Goal: Information Seeking & Learning: Learn about a topic

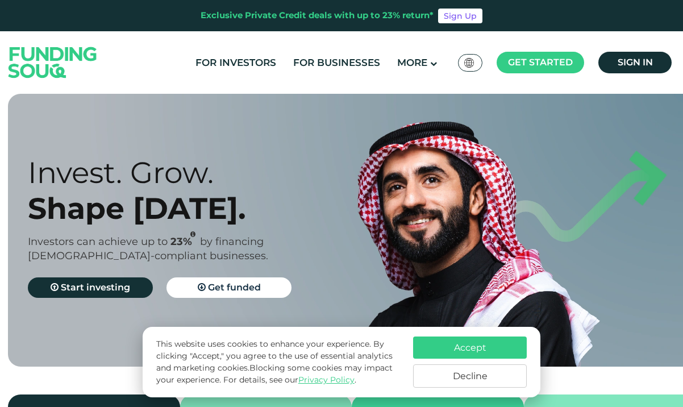
scroll to position [9, 1]
click at [473, 371] on button "Decline" at bounding box center [470, 375] width 114 height 23
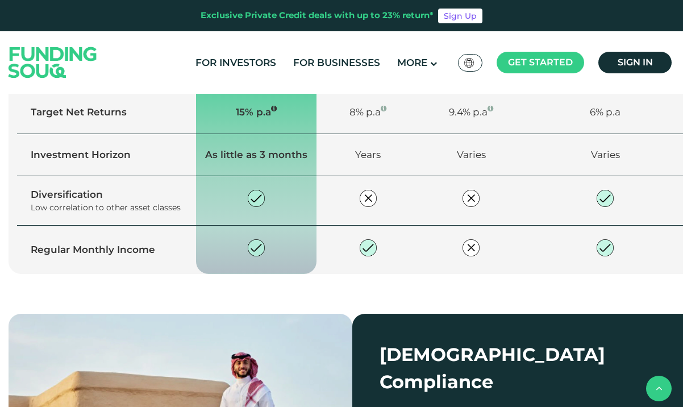
scroll to position [787, 0]
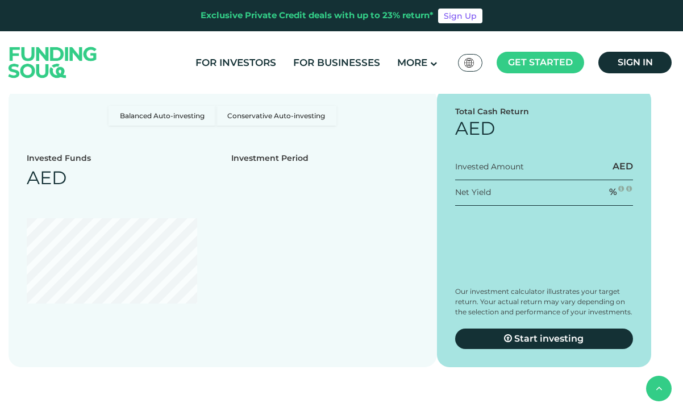
type tc-range-slider "4"
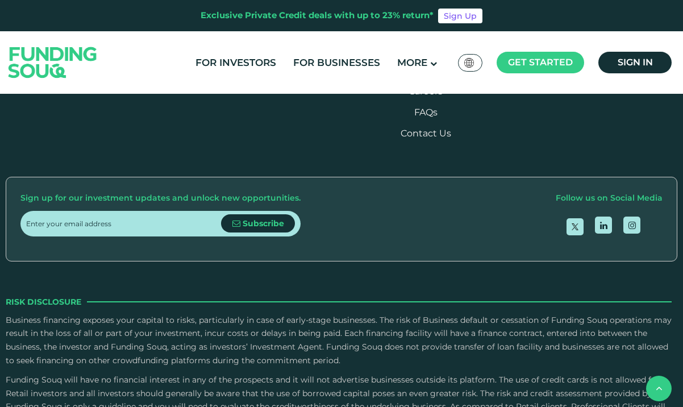
scroll to position [2666, 0]
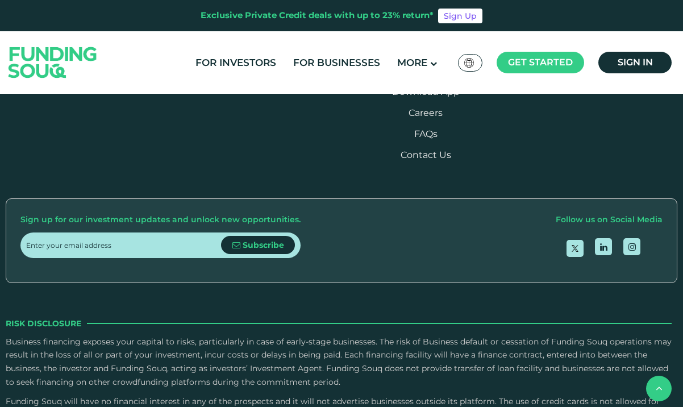
click at [248, 64] on link "For Investors" at bounding box center [236, 62] width 86 height 19
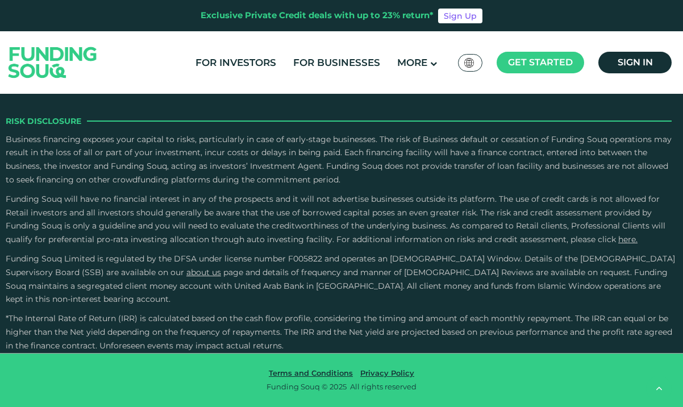
scroll to position [3717, 0]
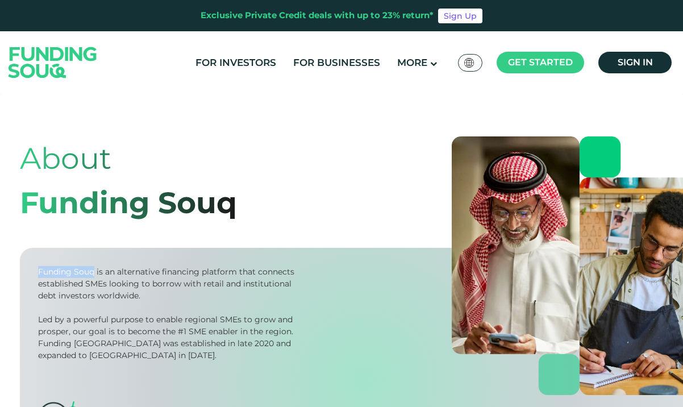
drag, startPoint x: 39, startPoint y: 270, endPoint x: 94, endPoint y: 270, distance: 54.5
click at [94, 270] on div "Funding Souq is an alternative financing platform that connects established SME…" at bounding box center [168, 284] width 260 height 36
copy div "Funding Souq"
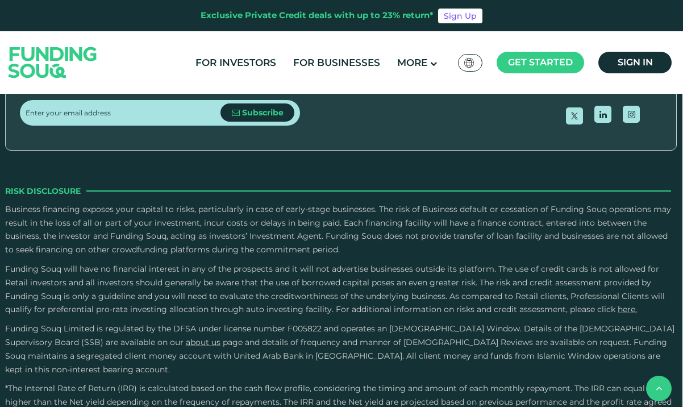
scroll to position [1867, 1]
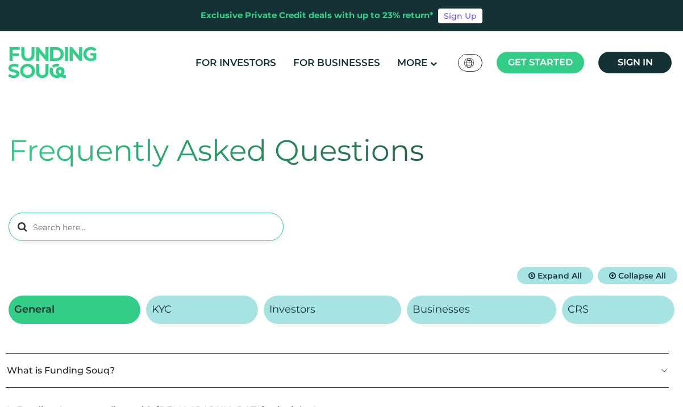
click at [160, 224] on input at bounding box center [146, 226] width 275 height 28
type input "minimum"
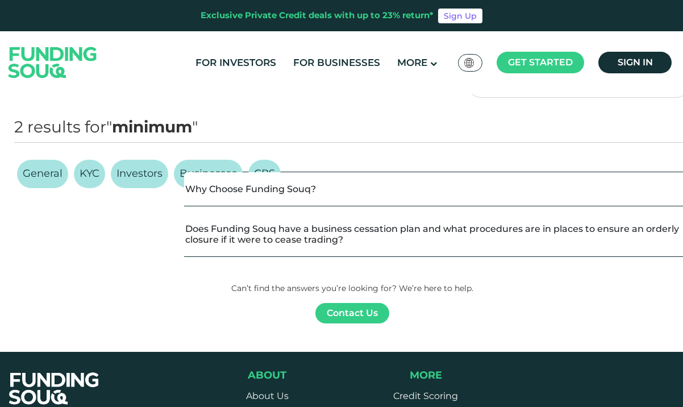
click at [348, 197] on button "Why Choose Funding Souq?" at bounding box center [437, 189] width 506 height 34
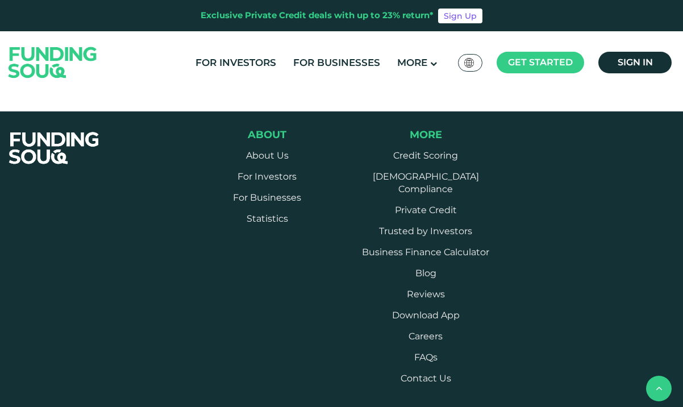
scroll to position [698, 0]
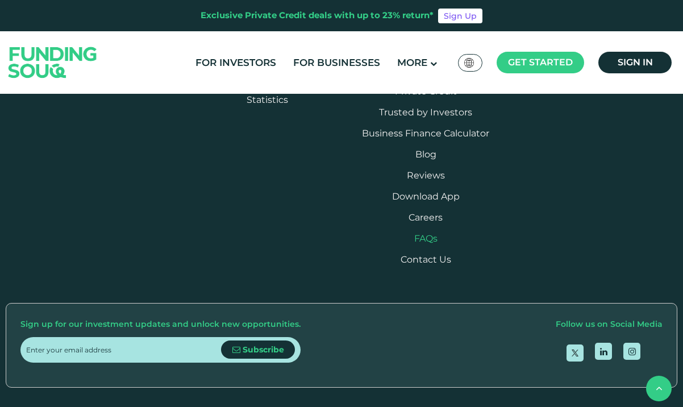
click at [425, 238] on link "FAQs" at bounding box center [425, 238] width 23 height 11
